Goal: Task Accomplishment & Management: Complete application form

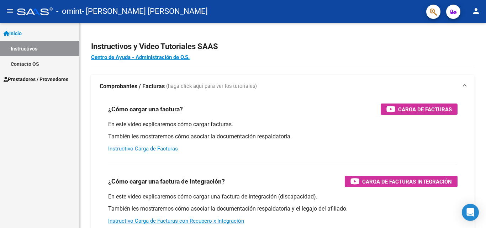
click at [36, 80] on span "Prestadores / Proveedores" at bounding box center [36, 79] width 65 height 8
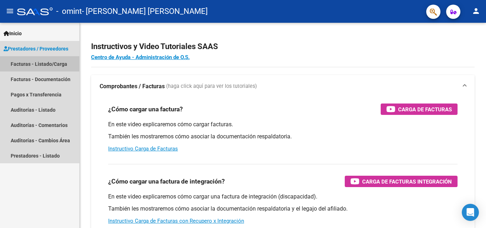
click at [39, 63] on link "Facturas - Listado/Carga" at bounding box center [39, 63] width 79 height 15
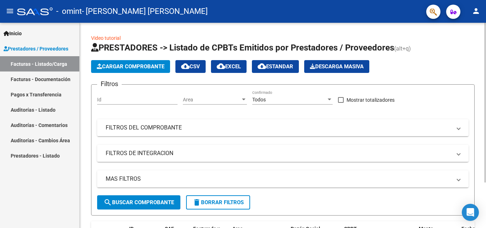
click at [121, 67] on span "Cargar Comprobante" at bounding box center [131, 66] width 68 height 6
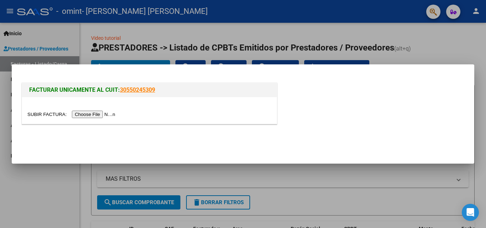
click at [90, 115] on input "file" at bounding box center [72, 114] width 90 height 7
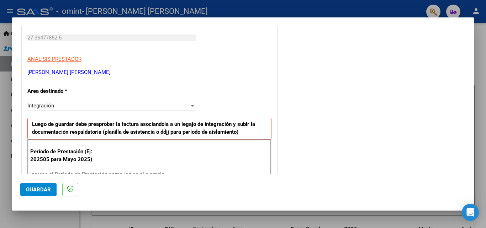
scroll to position [142, 0]
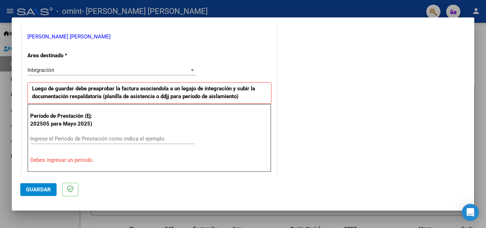
click at [46, 138] on input "Ingrese el Período de Prestación como indica el ejemplo" at bounding box center [112, 139] width 164 height 6
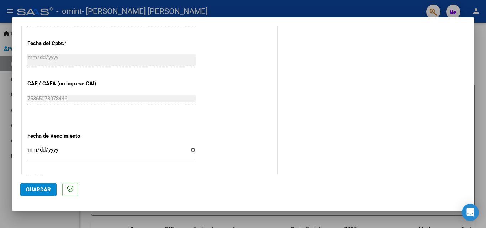
scroll to position [427, 0]
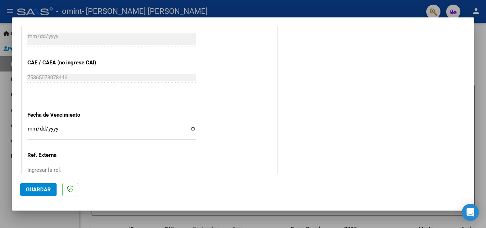
type input "202508"
click at [191, 128] on input "Ingresar la fecha" at bounding box center [111, 131] width 168 height 11
type input "[DATE]"
click at [47, 186] on button "Guardar" at bounding box center [38, 189] width 36 height 13
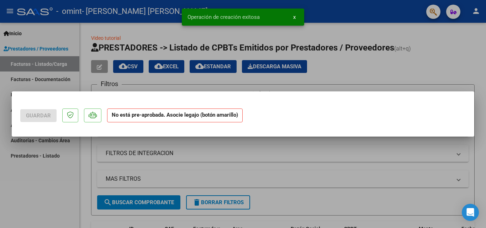
scroll to position [0, 0]
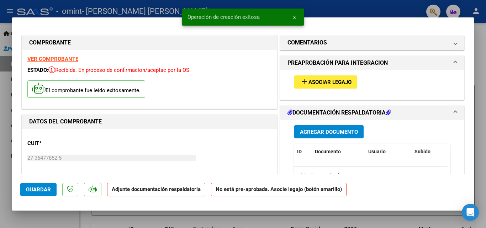
click at [321, 83] on span "Asociar Legajo" at bounding box center [330, 82] width 43 height 6
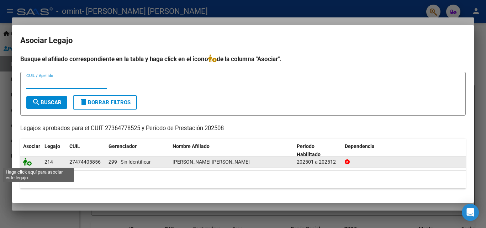
click at [31, 163] on icon at bounding box center [27, 162] width 9 height 8
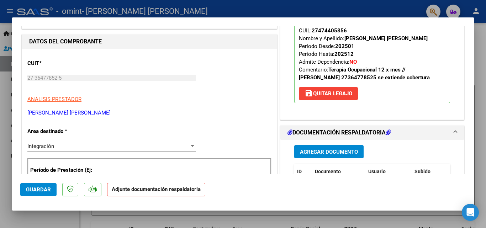
scroll to position [142, 0]
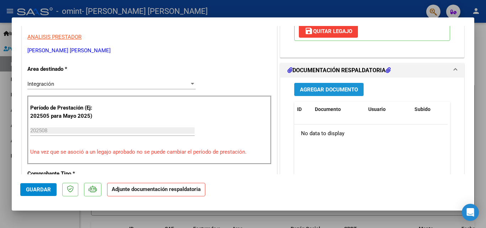
click at [319, 93] on span "Agregar Documento" at bounding box center [329, 89] width 58 height 6
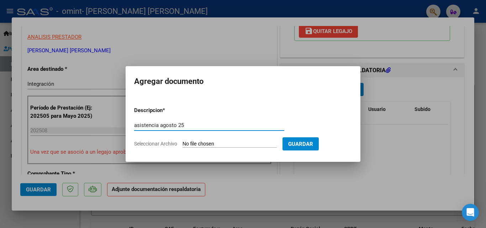
type input "asistencia agosto 25"
click at [209, 144] on input "Seleccionar Archivo" at bounding box center [230, 144] width 94 height 7
click at [210, 143] on input "Seleccionar Archivo" at bounding box center [230, 144] width 94 height 7
type input "C:\fakepath\asistencia [PERSON_NAME].pdf"
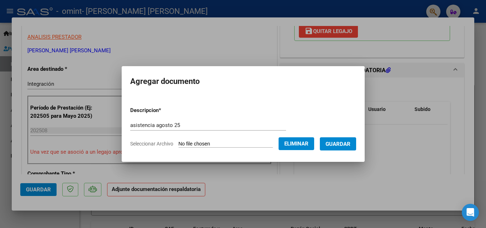
click at [336, 142] on span "Guardar" at bounding box center [338, 144] width 25 height 6
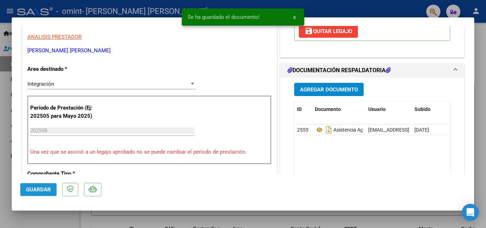
click at [41, 190] on span "Guardar" at bounding box center [38, 189] width 25 height 6
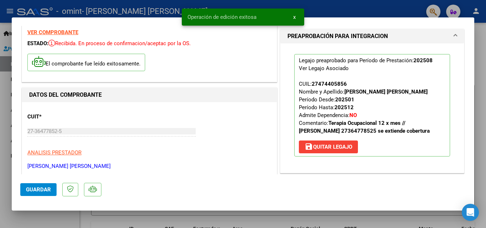
scroll to position [0, 0]
